Goal: Task Accomplishment & Management: Manage account settings

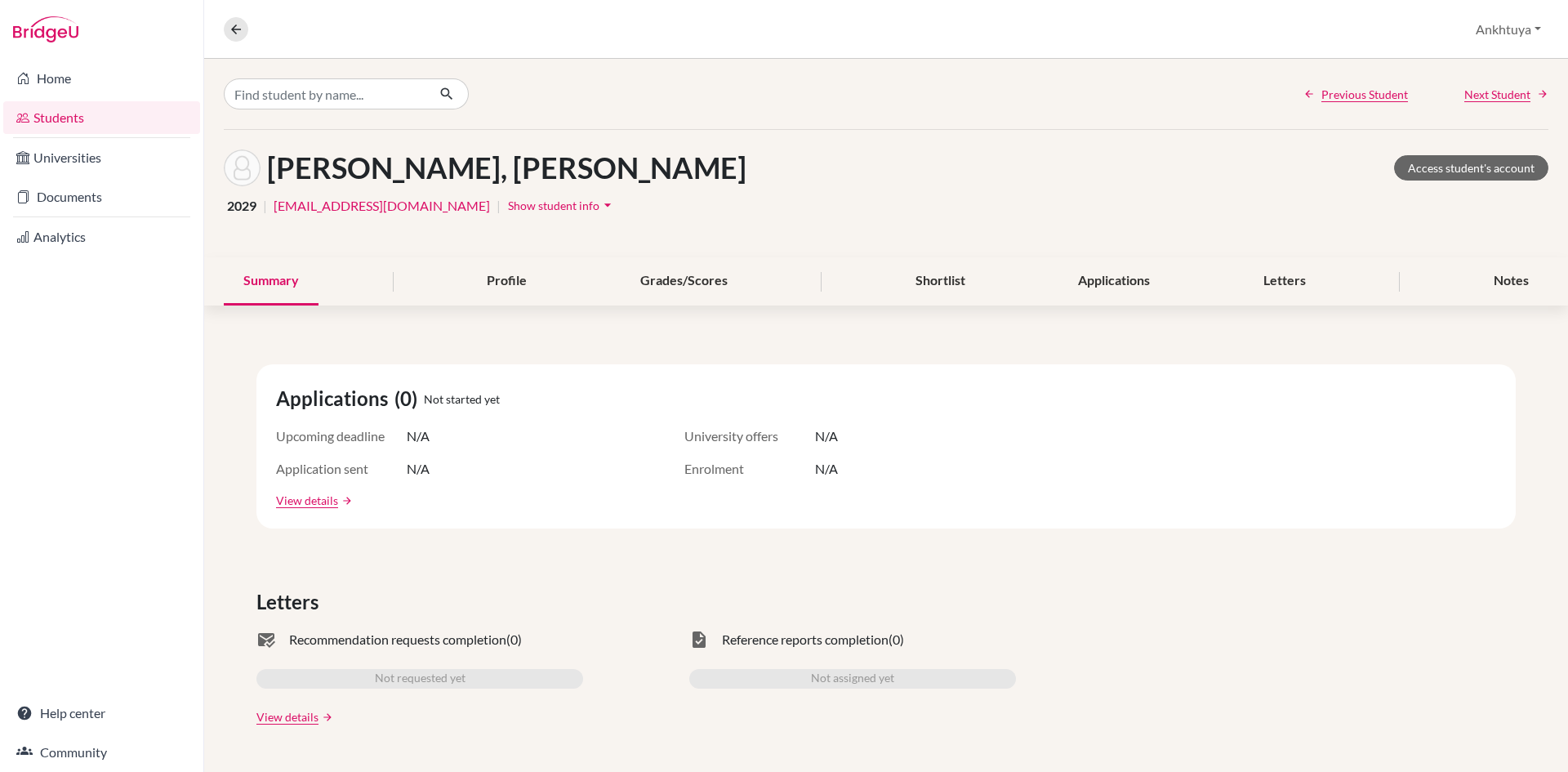
click at [71, 110] on link "Students" at bounding box center [101, 117] width 196 height 32
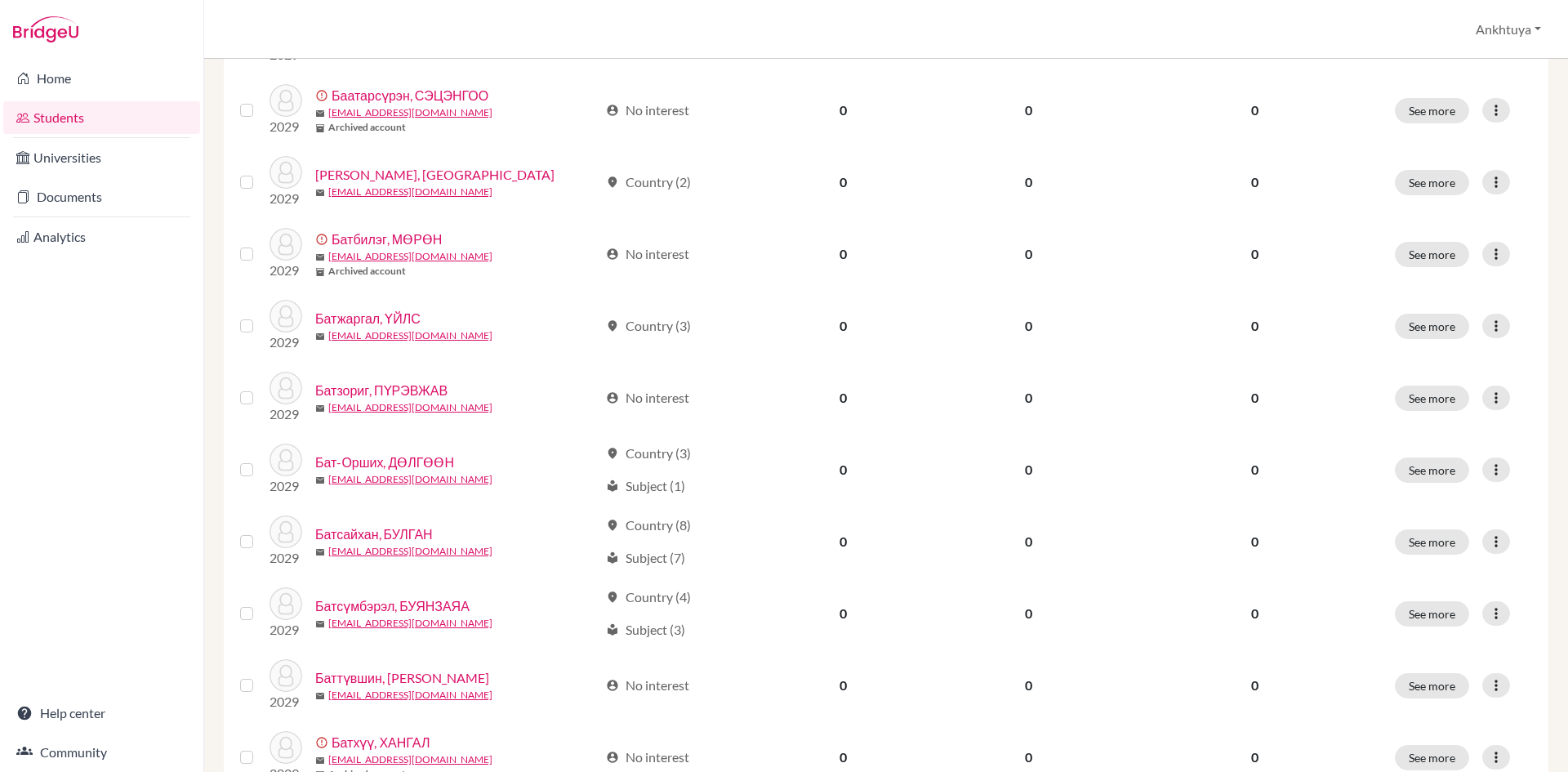
scroll to position [979, 0]
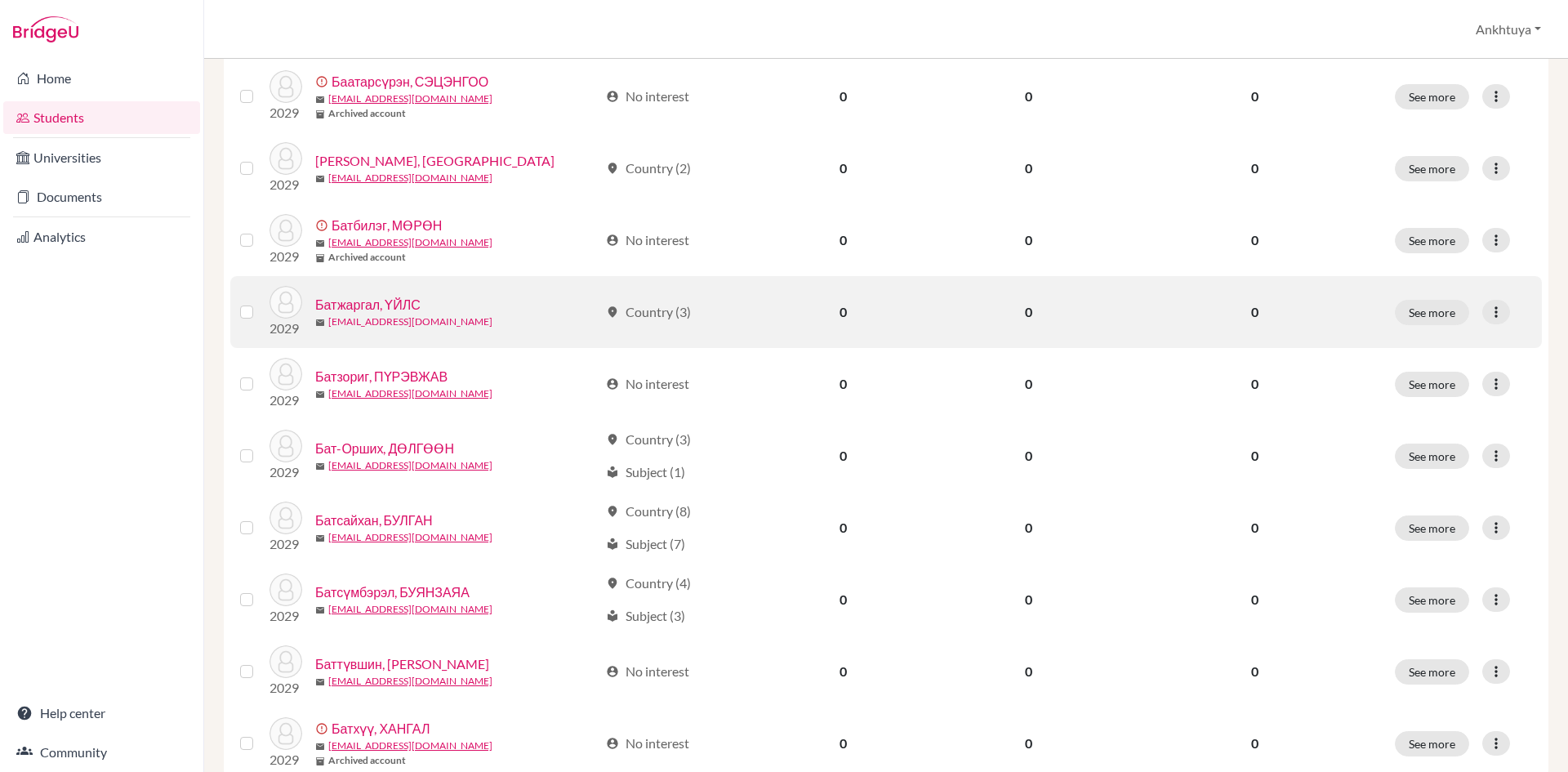
click at [403, 326] on link "[EMAIL_ADDRESS][DOMAIN_NAME]" at bounding box center [410, 321] width 164 height 14
click at [381, 320] on link "[EMAIL_ADDRESS][DOMAIN_NAME]" at bounding box center [410, 321] width 164 height 14
click at [372, 300] on link "Батжаргал, ҮЙЛС" at bounding box center [368, 304] width 105 height 20
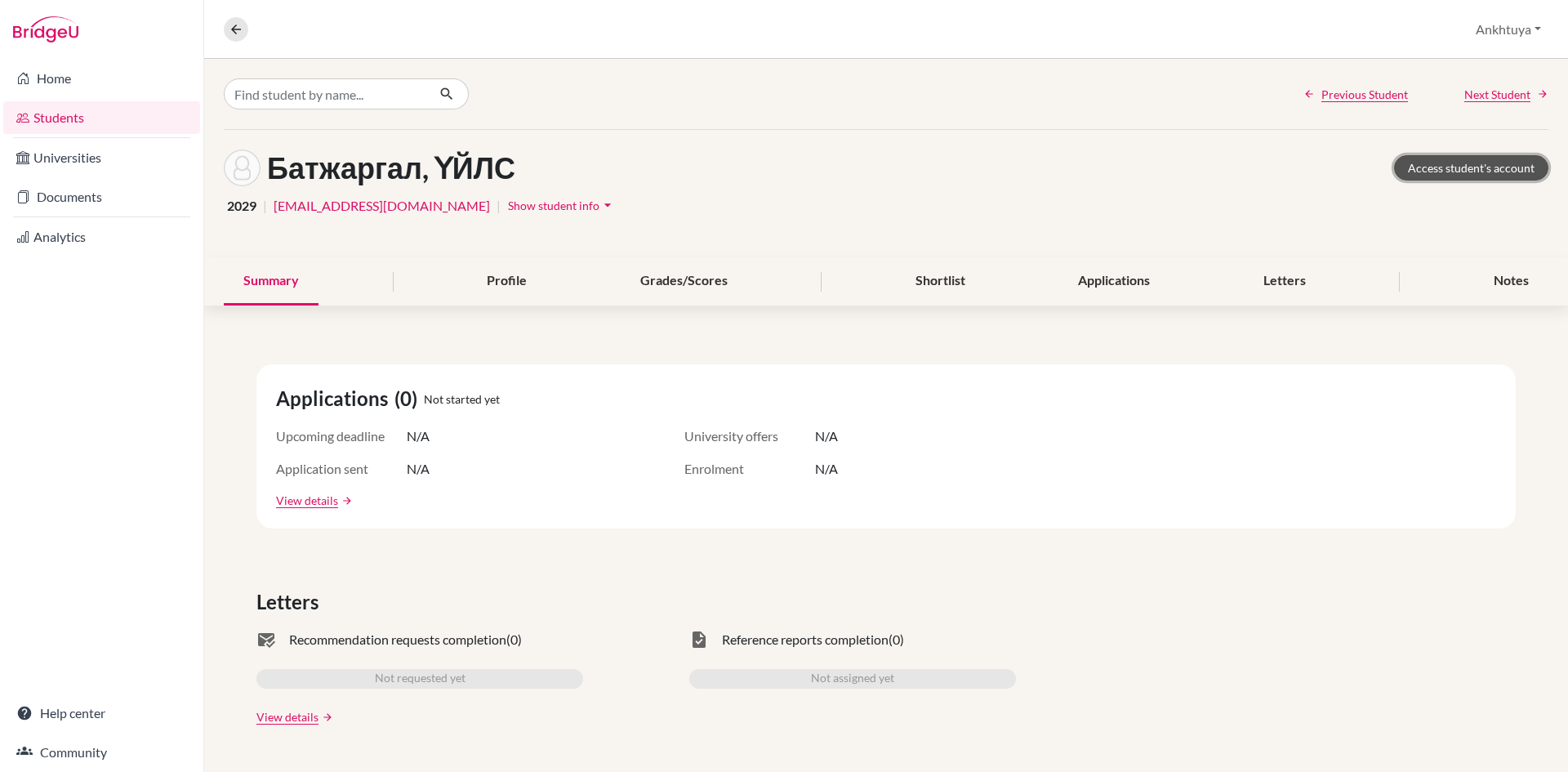
click at [1469, 171] on link "Access student's account" at bounding box center [1471, 167] width 155 height 26
